Goal: Task Accomplishment & Management: Complete application form

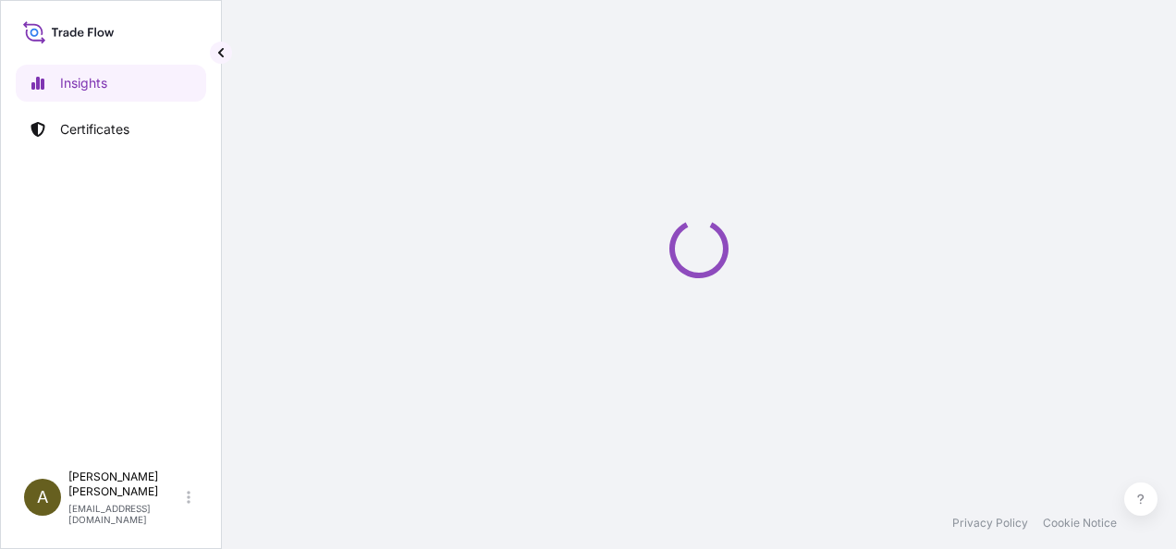
select select "2025"
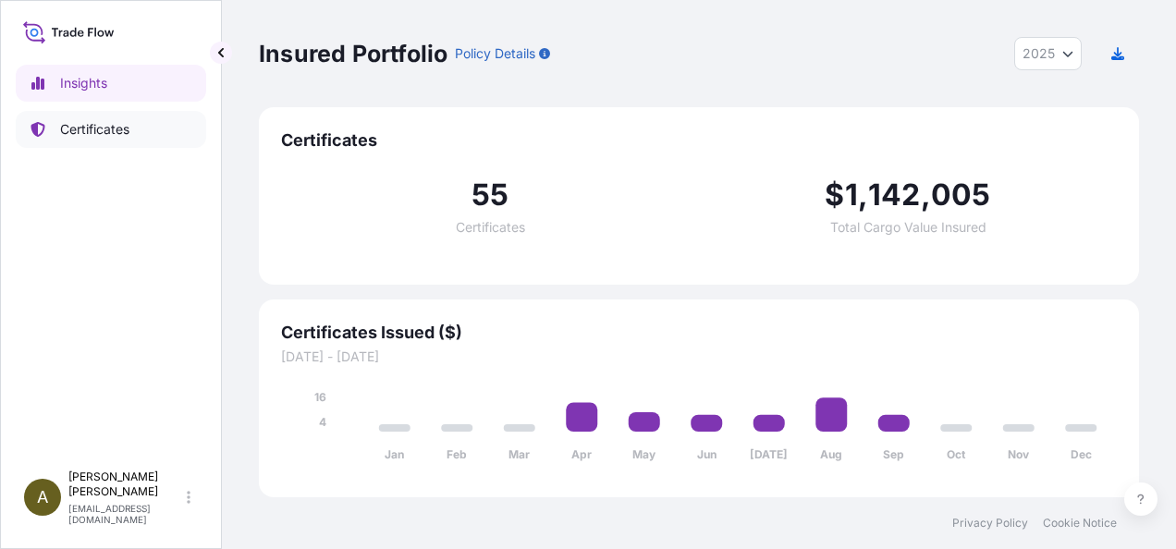
click at [72, 126] on p "Certificates" at bounding box center [94, 129] width 69 height 18
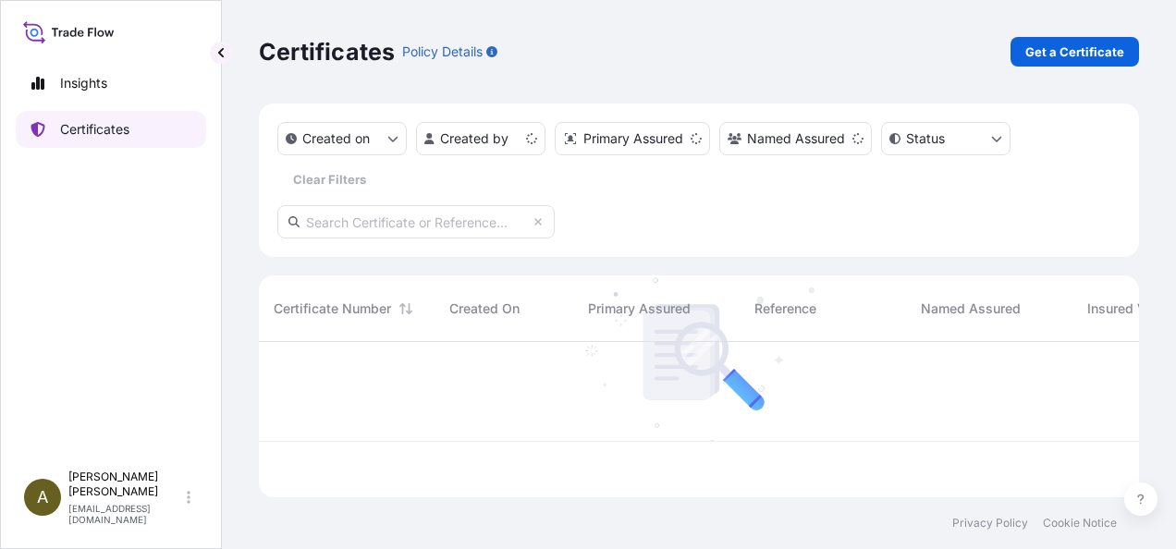
scroll to position [152, 865]
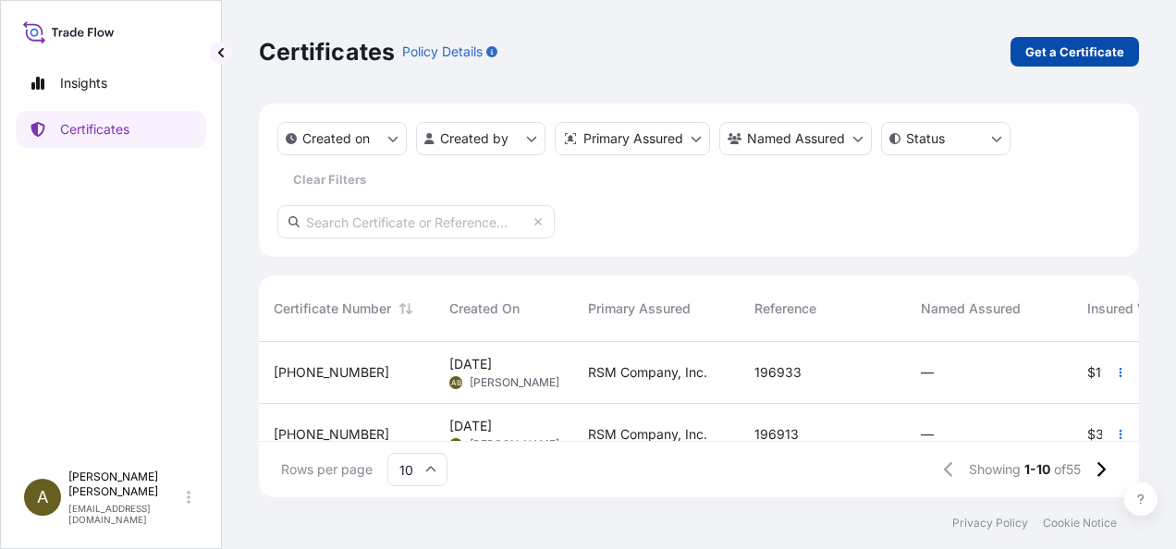
click at [1067, 50] on p "Get a Certificate" at bounding box center [1074, 52] width 99 height 18
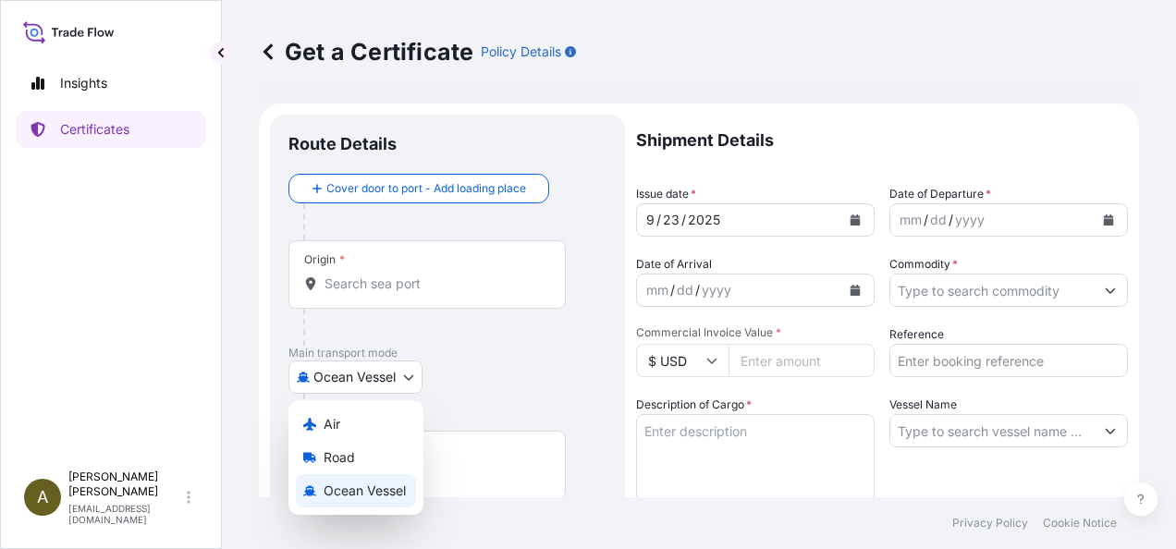
click at [408, 377] on body "Insights Certificates A [PERSON_NAME] [PERSON_NAME][EMAIL_ADDRESS][DOMAIN_NAME]…" at bounding box center [588, 274] width 1176 height 549
click at [350, 458] on span "Road" at bounding box center [338, 457] width 31 height 18
select select "Road"
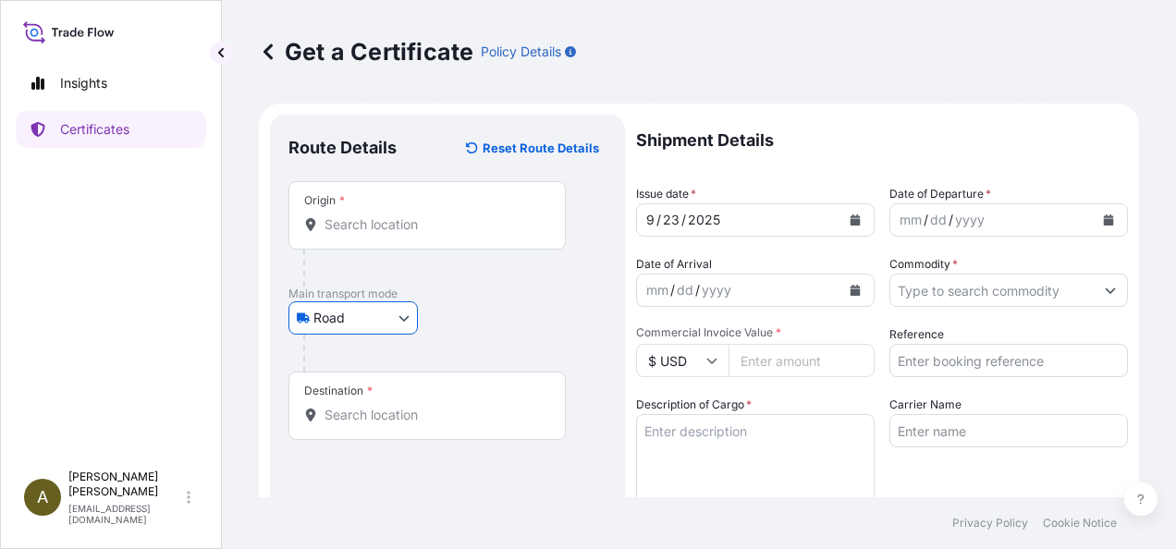
click at [390, 227] on input "Origin *" at bounding box center [433, 224] width 218 height 18
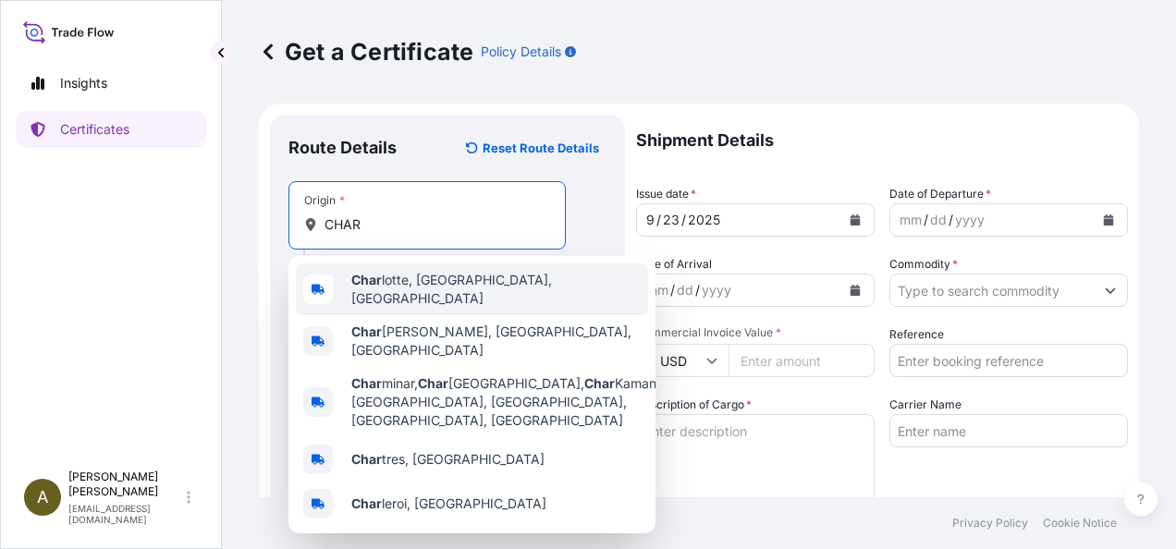
click at [433, 288] on span "Char lotte, [GEOGRAPHIC_DATA], [GEOGRAPHIC_DATA]" at bounding box center [495, 289] width 289 height 37
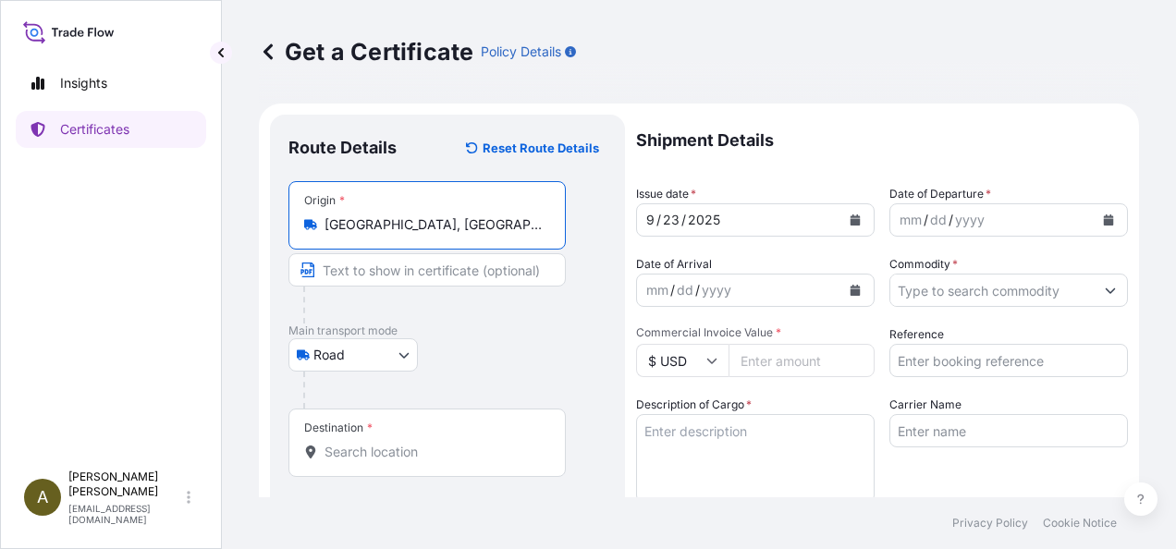
type input "[GEOGRAPHIC_DATA], [GEOGRAPHIC_DATA], [GEOGRAPHIC_DATA]"
click at [325, 458] on div at bounding box center [427, 452] width 246 height 18
click at [325, 458] on input "Destination *" at bounding box center [433, 452] width 218 height 18
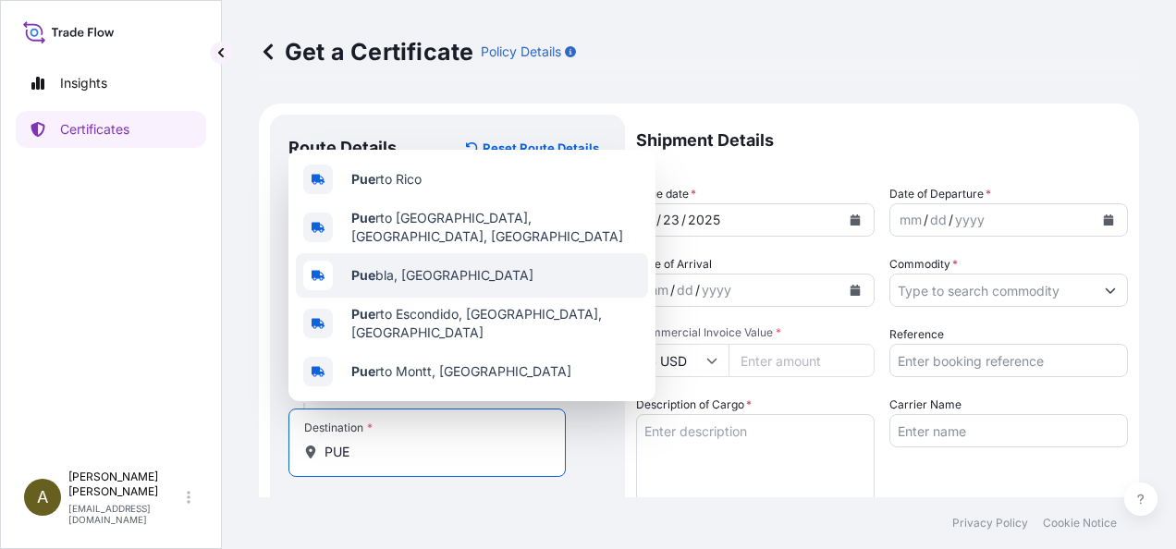
click at [428, 278] on span "Pue bla, [GEOGRAPHIC_DATA]" at bounding box center [442, 275] width 182 height 18
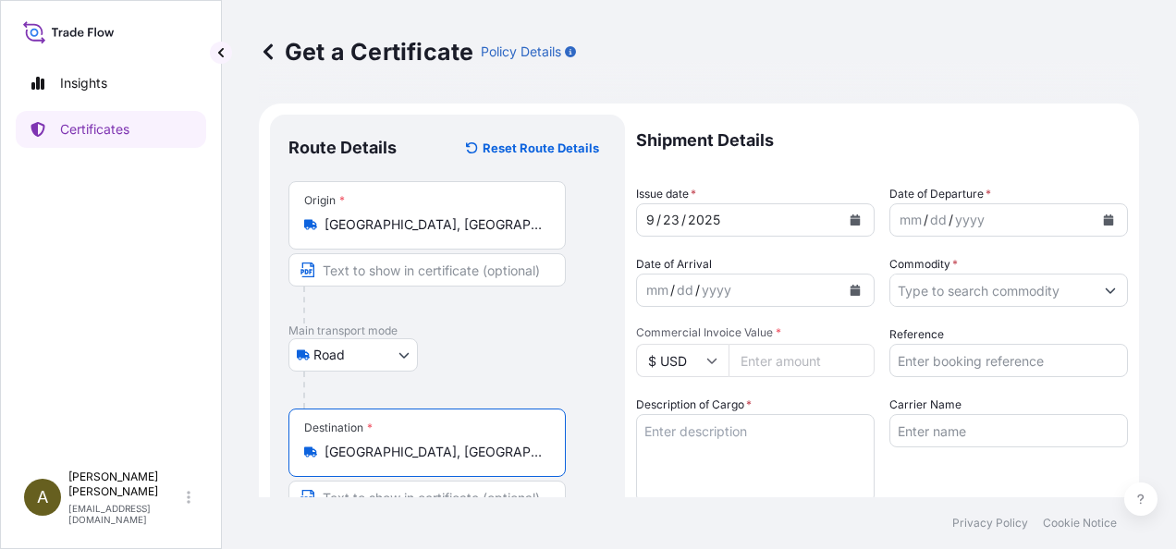
type input "[GEOGRAPHIC_DATA], [GEOGRAPHIC_DATA]"
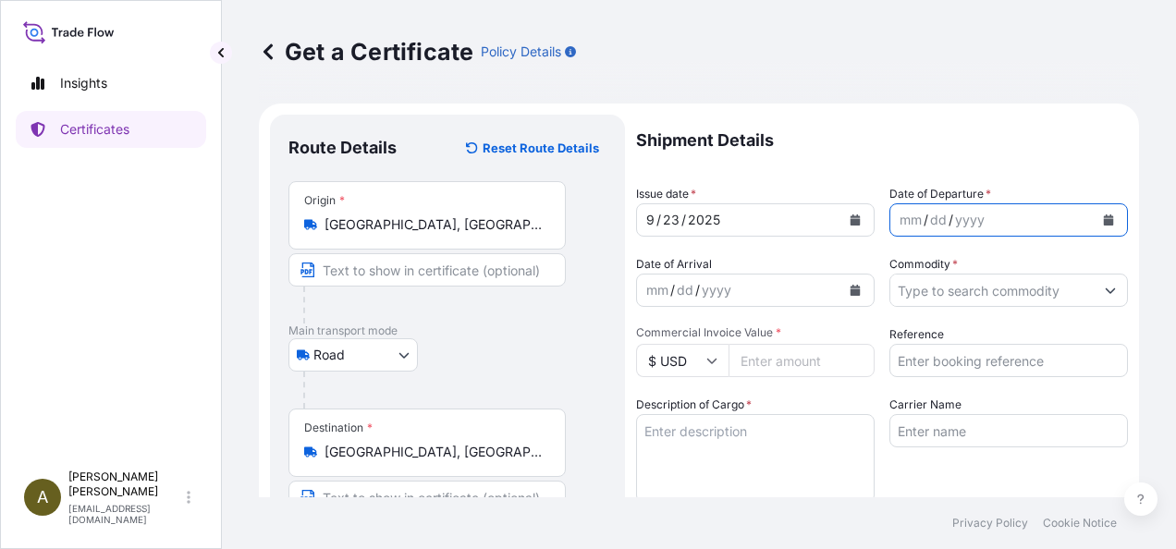
click at [1093, 216] on button "Calendar" at bounding box center [1108, 220] width 30 height 30
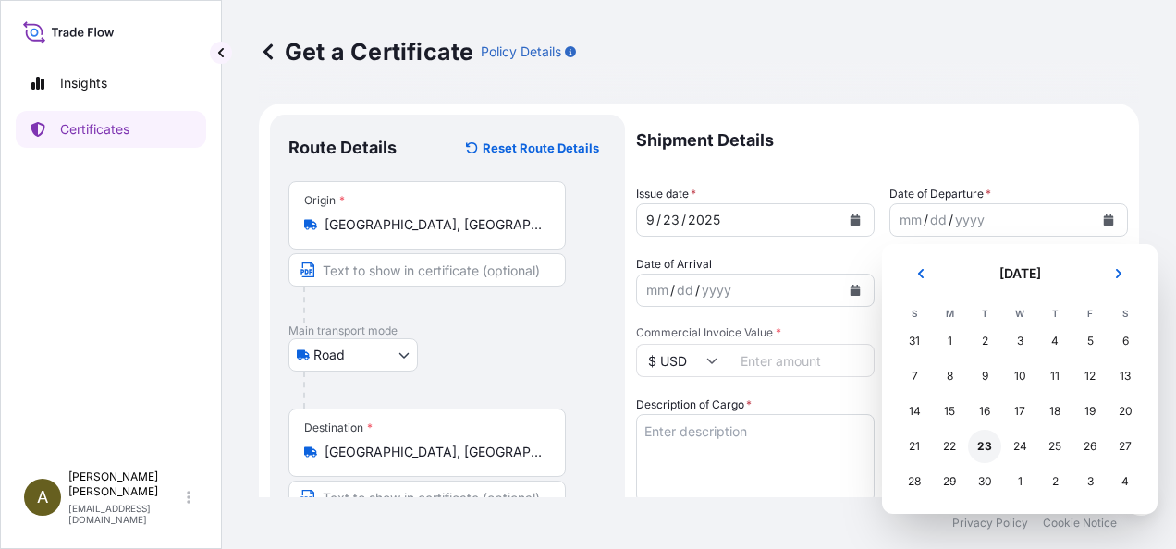
click at [987, 447] on div "23" at bounding box center [984, 446] width 33 height 33
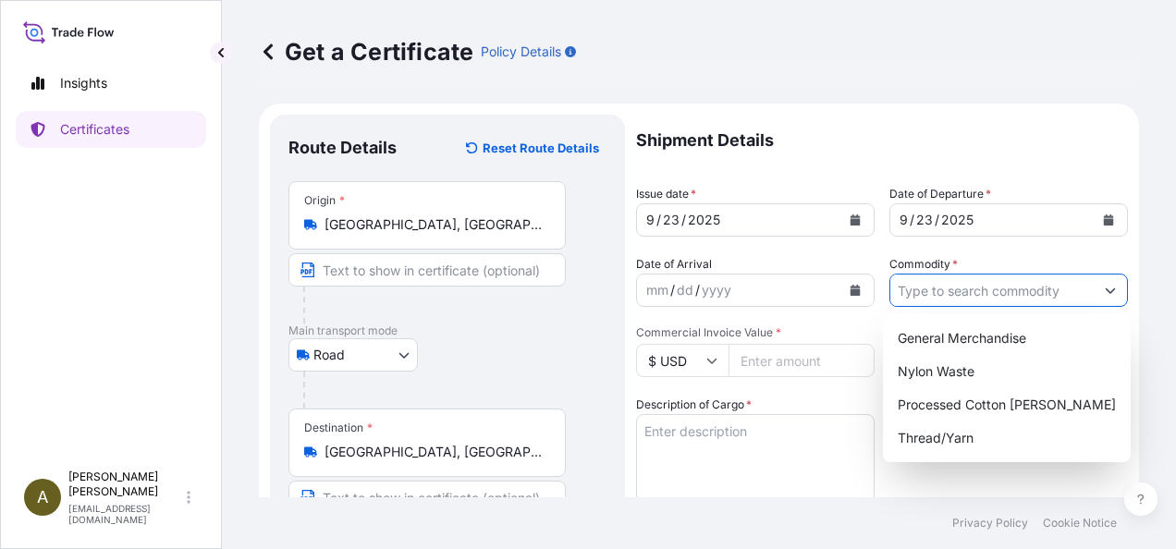
click at [918, 280] on input "Commodity *" at bounding box center [991, 290] width 203 height 33
click at [978, 330] on div "General Merchandise" at bounding box center [1006, 338] width 233 height 33
type input "General Merchandise"
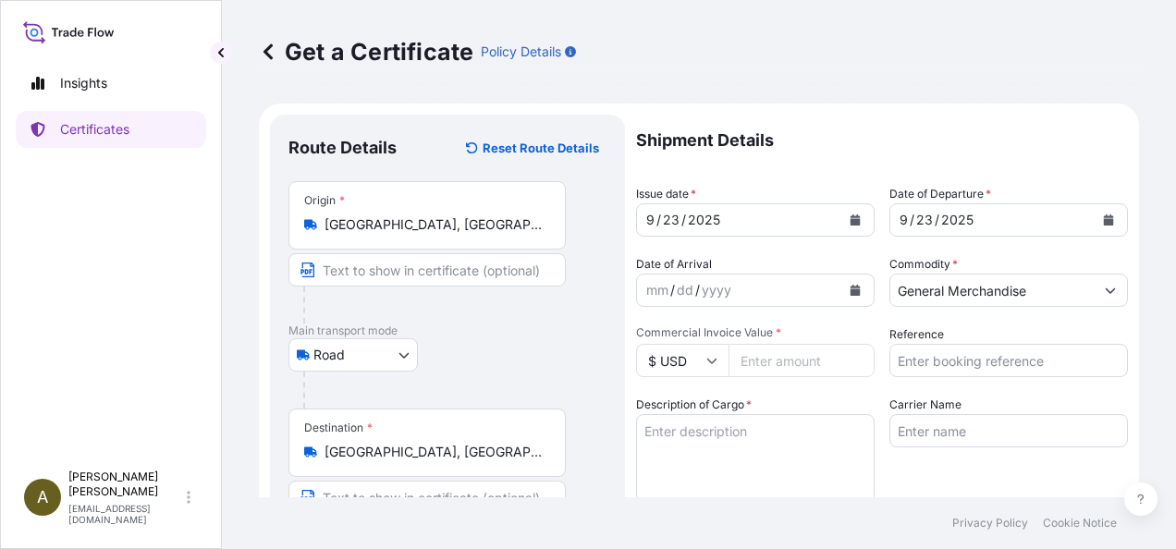
click at [782, 362] on input "Commercial Invoice Value *" at bounding box center [801, 360] width 146 height 33
type input "8218.82"
type input "196962"
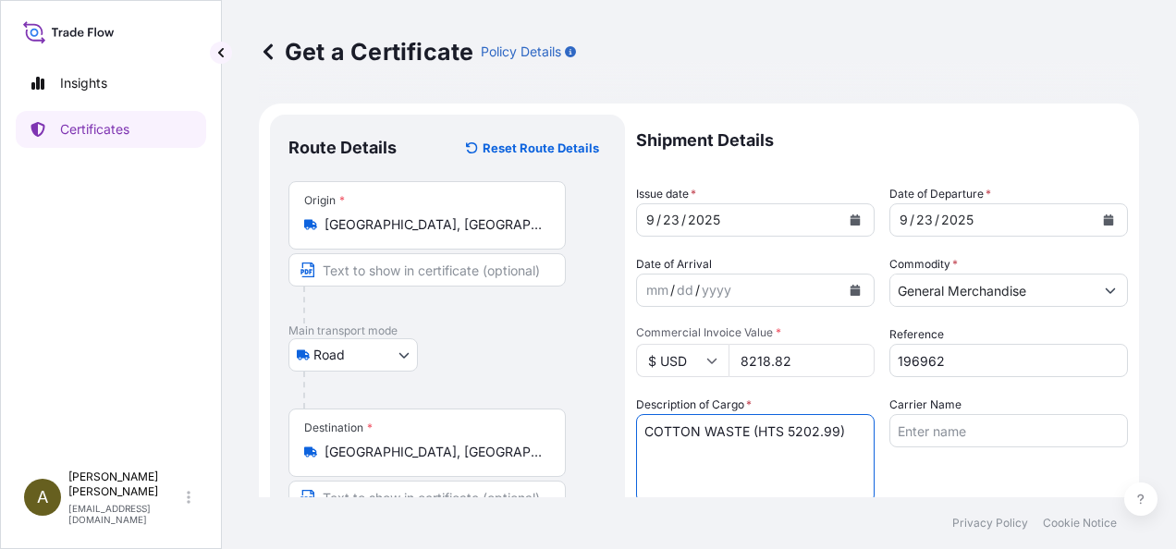
type textarea "COTTON WASTE (HTS 5202.99)"
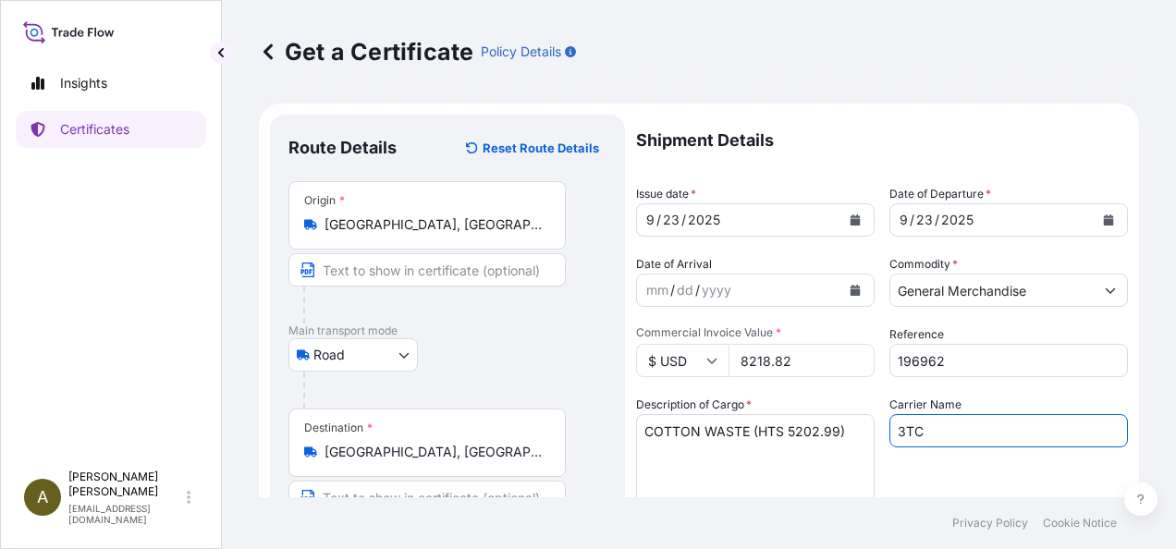
scroll to position [300, 0]
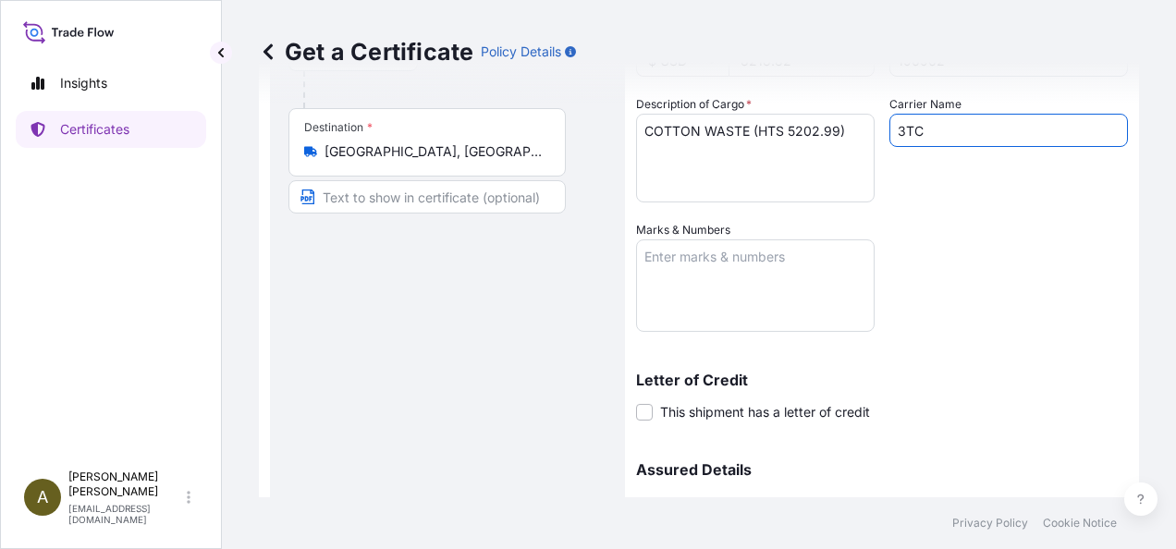
type input "3TC"
click at [737, 255] on textarea "Marks & Numbers" at bounding box center [755, 285] width 238 height 92
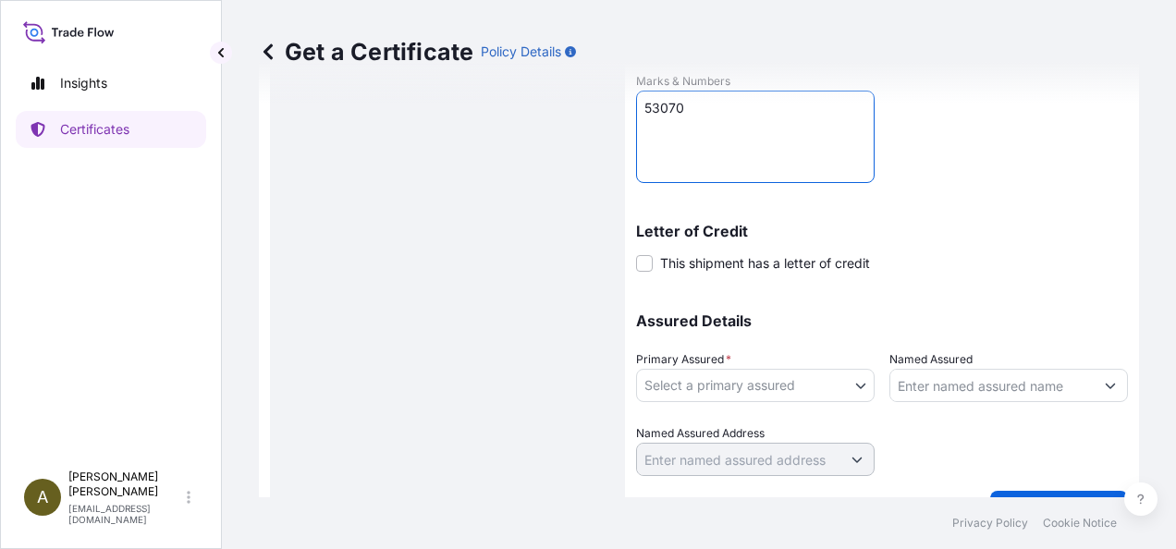
scroll to position [462, 0]
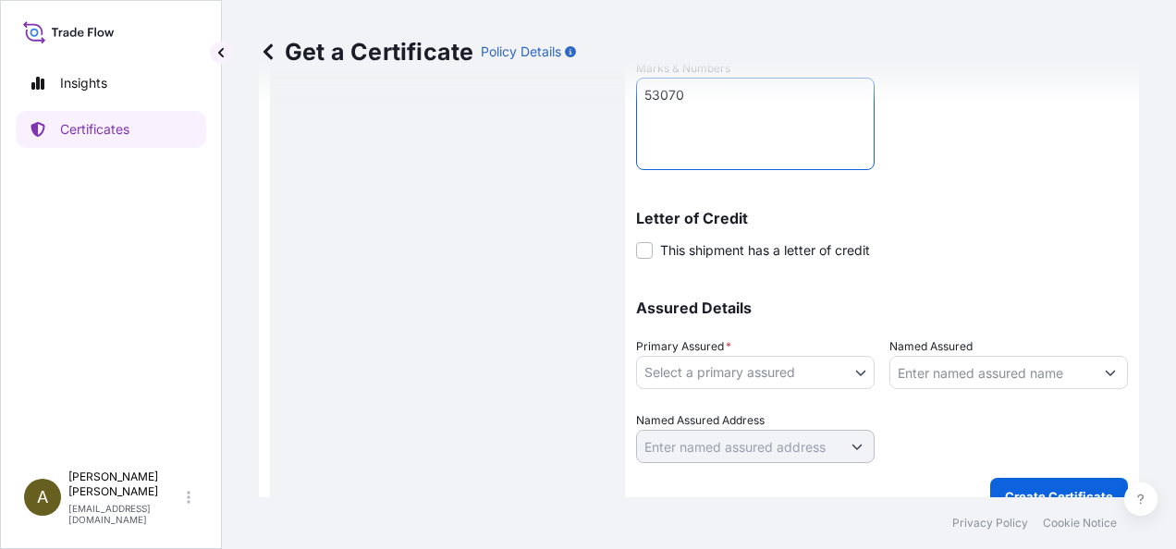
type textarea "53070"
click at [760, 381] on body "Insights Certificates A [PERSON_NAME] [PERSON_NAME][EMAIL_ADDRESS][DOMAIN_NAME]…" at bounding box center [588, 274] width 1176 height 549
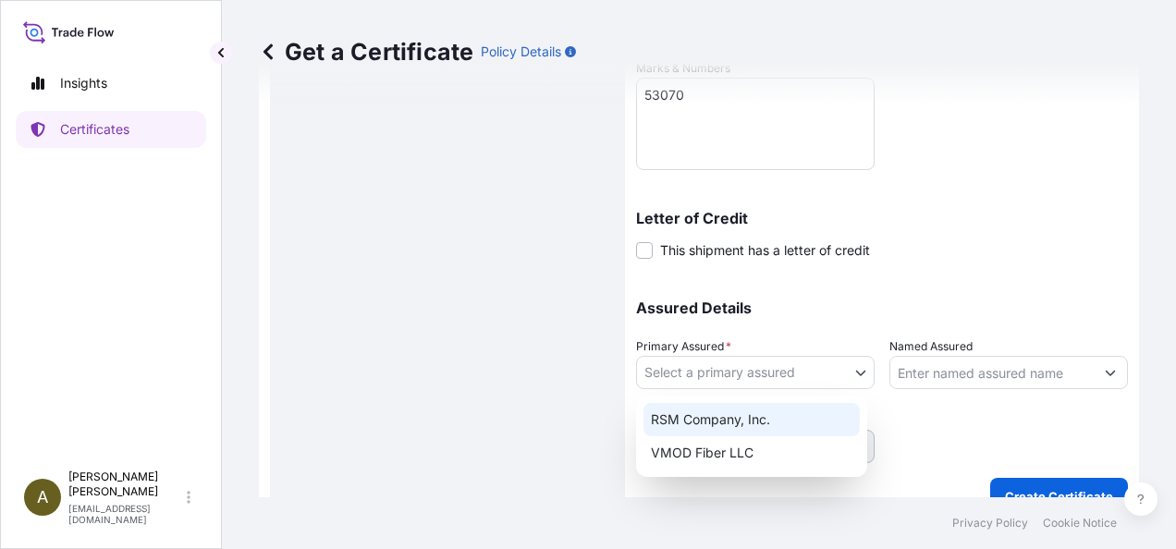
click at [720, 414] on div "RSM Company, Inc." at bounding box center [751, 419] width 216 height 33
select select "31552"
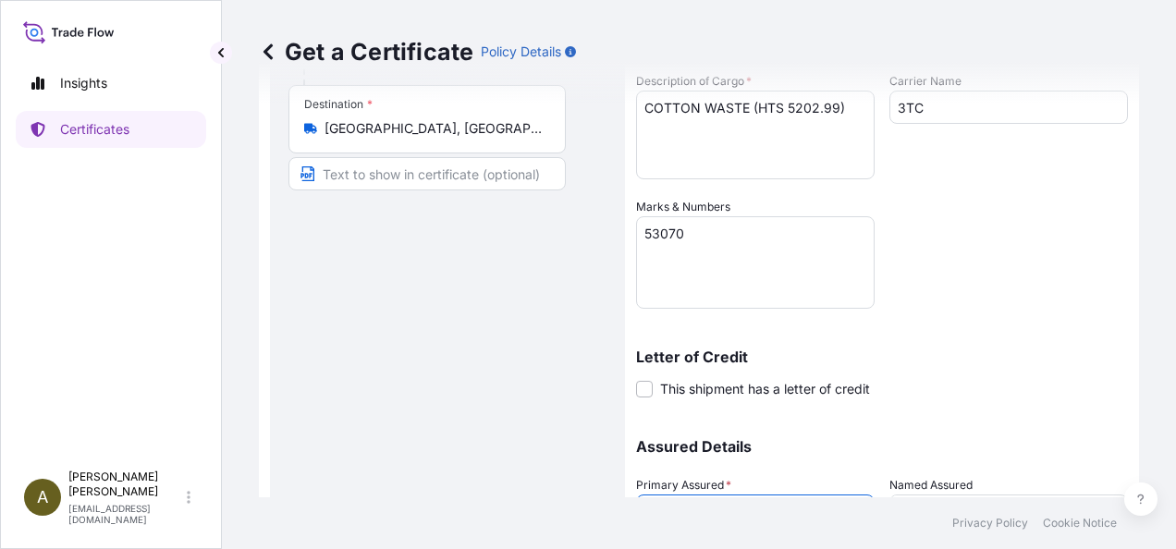
scroll to position [490, 0]
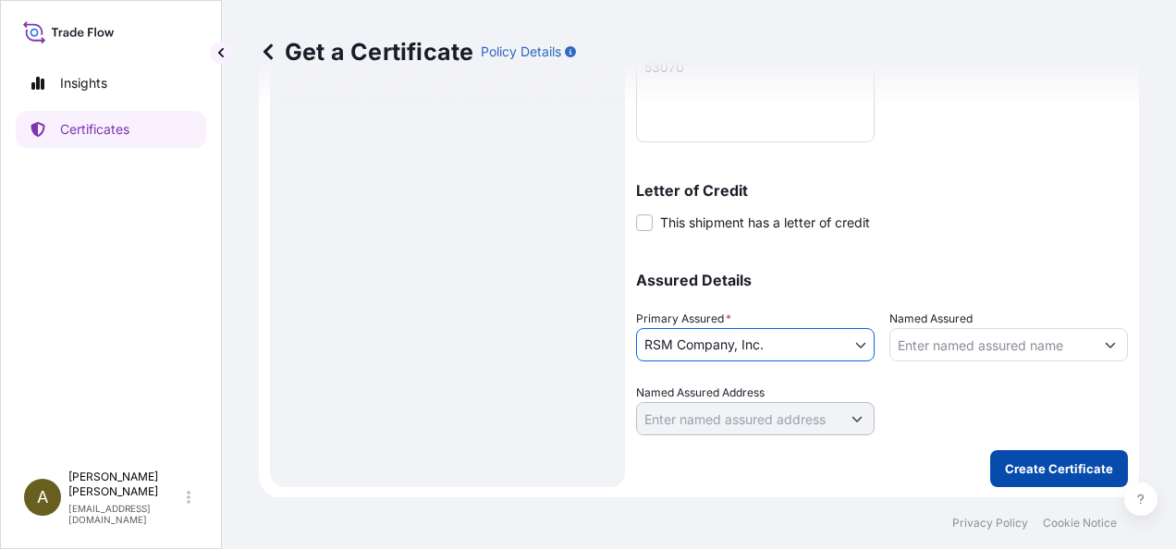
click at [1050, 463] on p "Create Certificate" at bounding box center [1059, 468] width 108 height 18
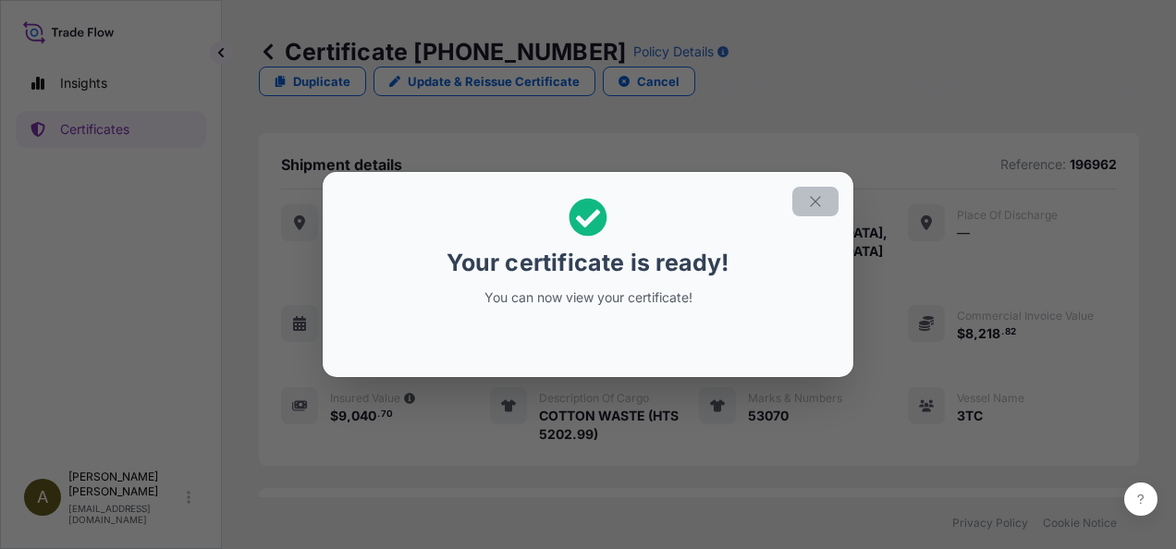
click at [821, 193] on icon "button" at bounding box center [815, 201] width 17 height 17
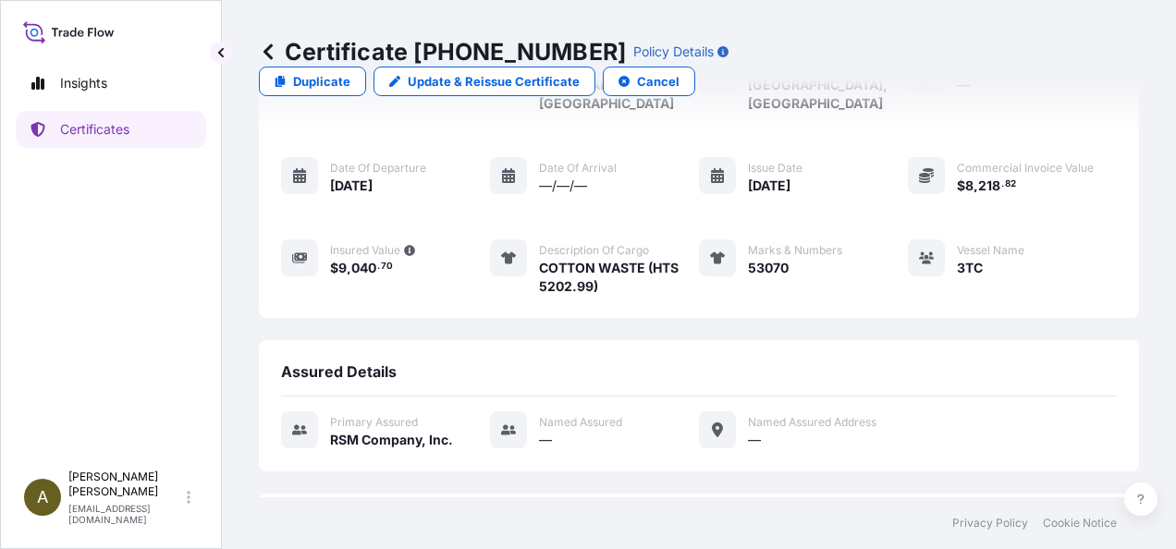
scroll to position [266, 0]
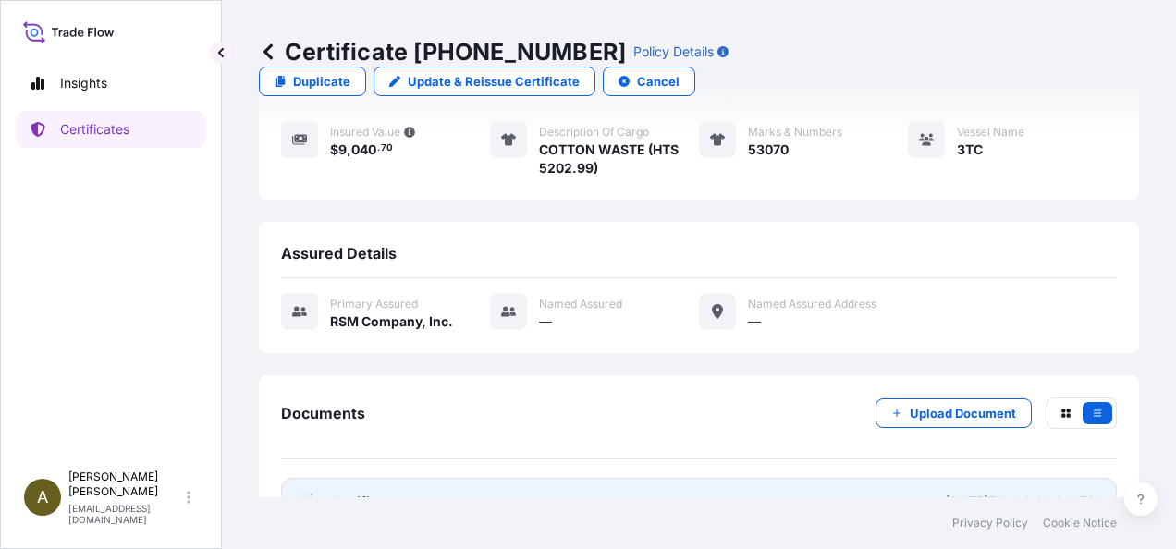
click at [569, 478] on link "PDF Certificate [DATE]T19:03:30.368719" at bounding box center [698, 502] width 835 height 48
